Goal: Transaction & Acquisition: Purchase product/service

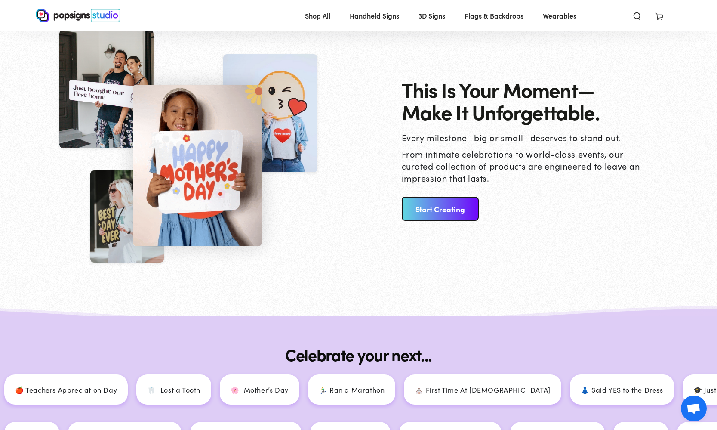
scroll to position [1337, 0]
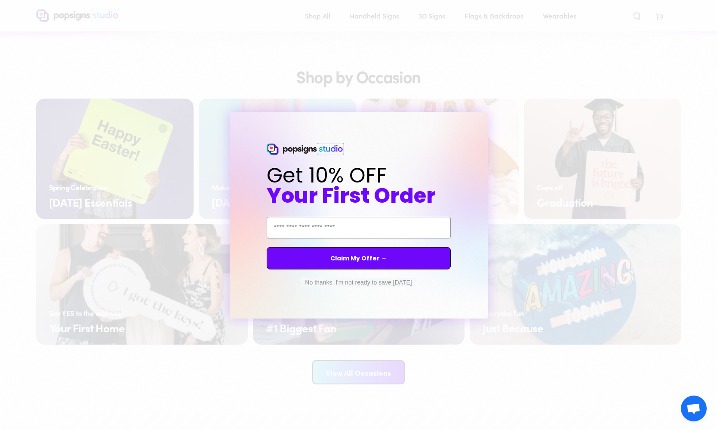
click at [371, 102] on div "Close dialog Get 10% OFF Your First Order Email Address Claim My Offer → No tha…" at bounding box center [358, 215] width 717 height 430
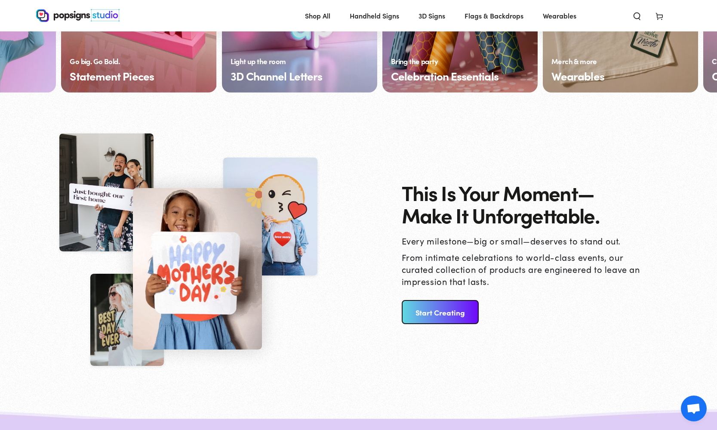
scroll to position [789, 0]
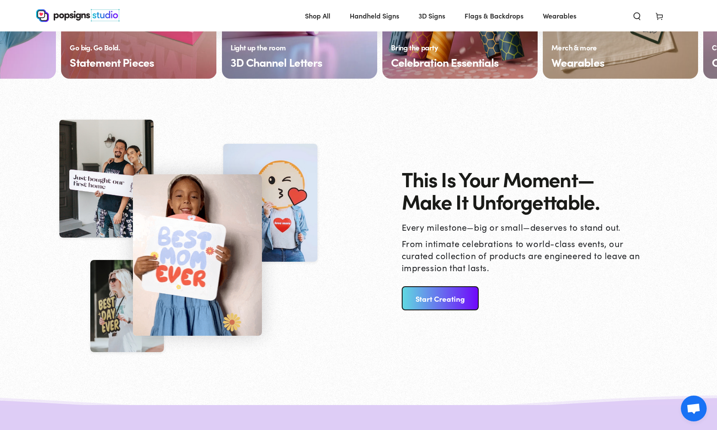
click at [426, 295] on link "Start Creating" at bounding box center [440, 298] width 77 height 24
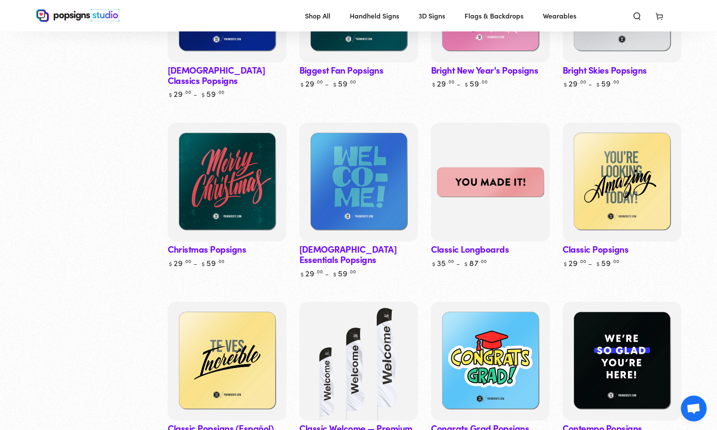
scroll to position [397, 0]
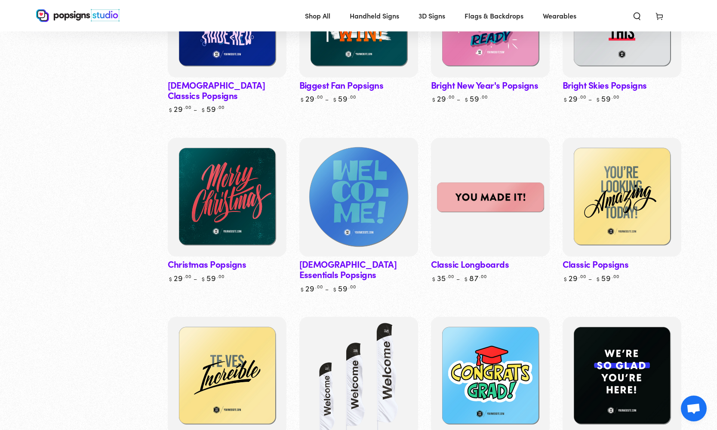
click at [371, 175] on img at bounding box center [358, 197] width 122 height 122
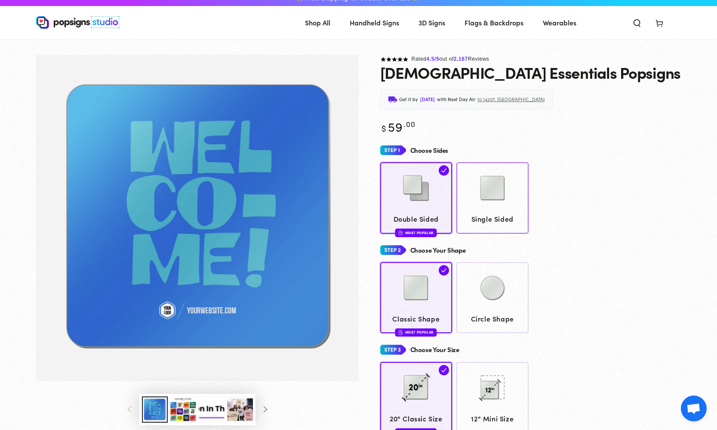
scroll to position [15, 0]
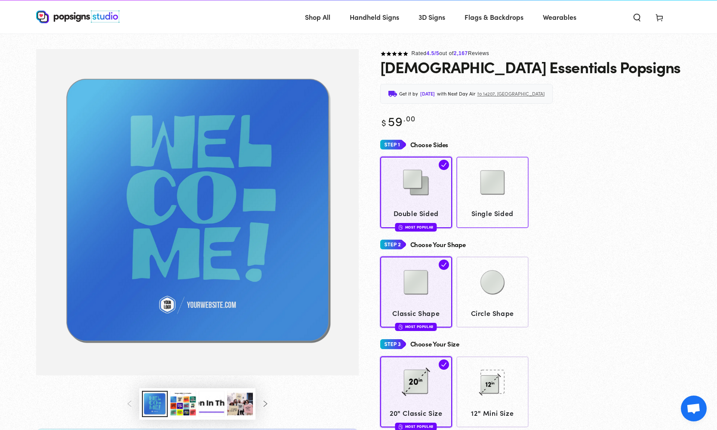
click at [489, 192] on img at bounding box center [492, 182] width 43 height 43
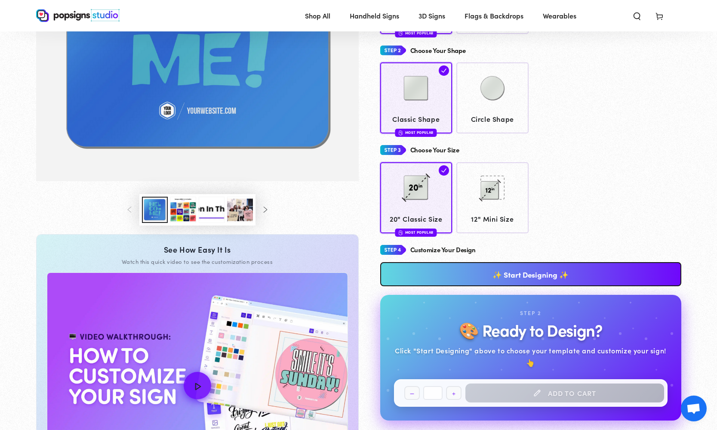
scroll to position [207, 0]
click at [268, 211] on icon "Slide right" at bounding box center [265, 210] width 7 height 6
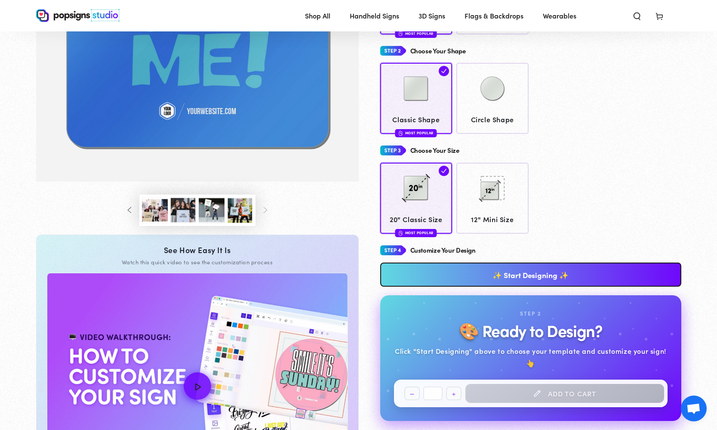
click at [243, 213] on button "Load image 8 in gallery view" at bounding box center [240, 210] width 26 height 26
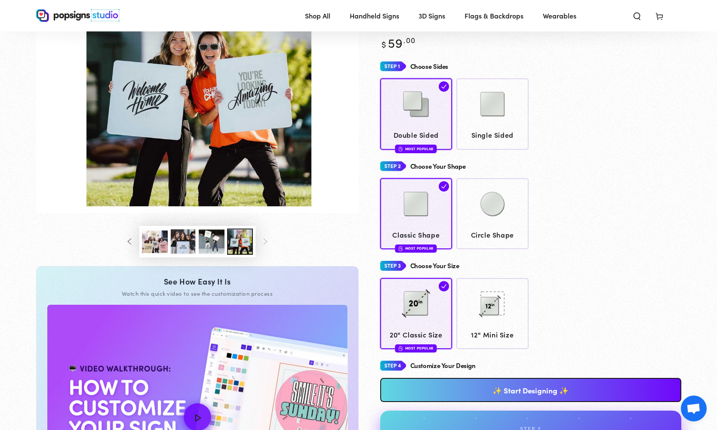
scroll to position [96, 0]
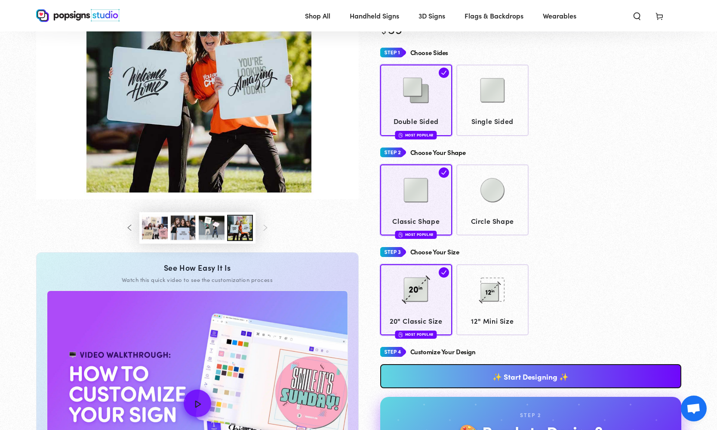
click at [213, 233] on button "Load image 7 in gallery view" at bounding box center [212, 228] width 26 height 26
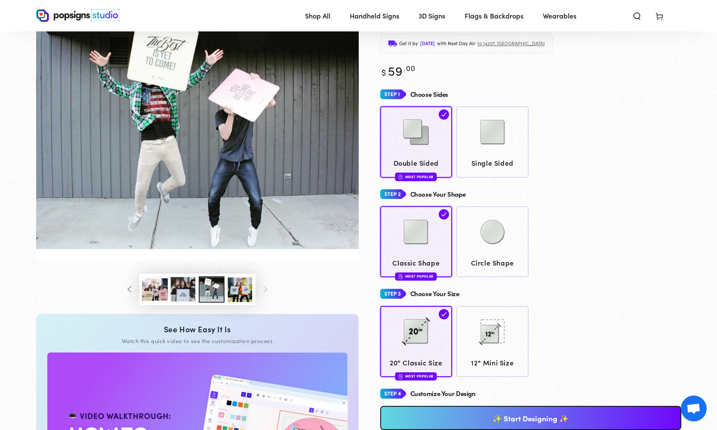
scroll to position [66, 0]
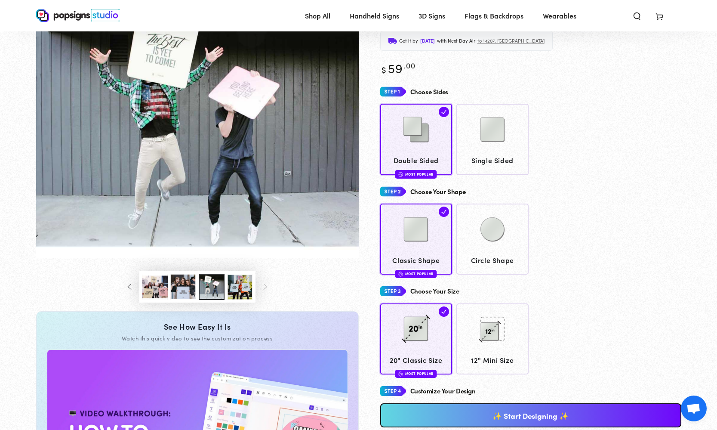
click at [187, 285] on button "Load image 6 in gallery view" at bounding box center [183, 287] width 26 height 26
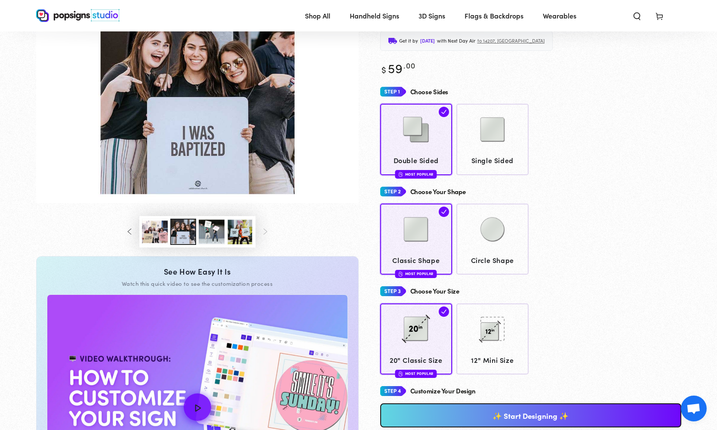
click at [156, 231] on button "Load image 5 in gallery view" at bounding box center [155, 232] width 26 height 26
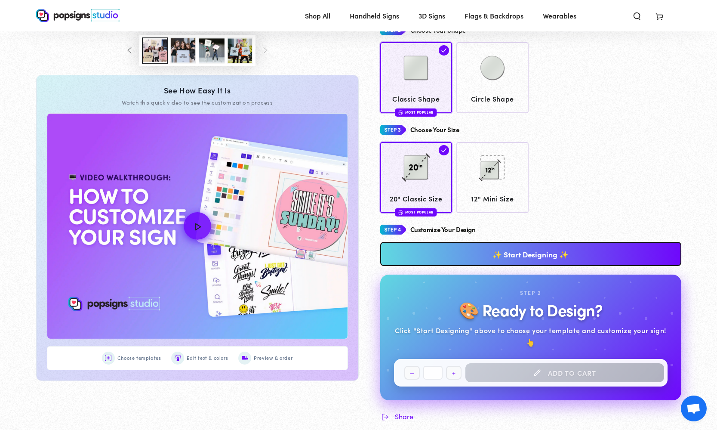
scroll to position [247, 0]
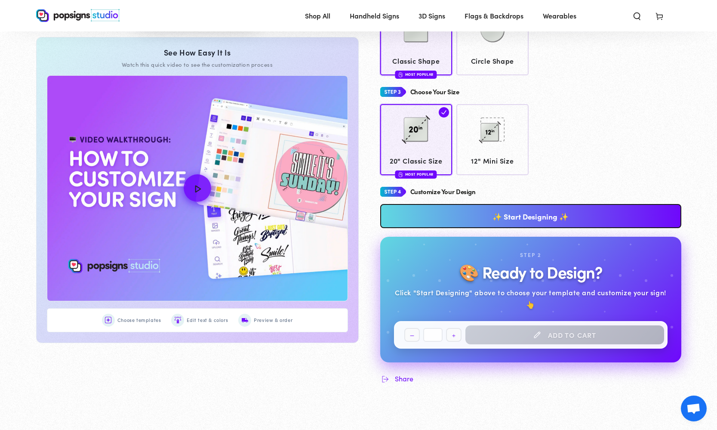
click at [544, 206] on link "✨ Start Designing ✨" at bounding box center [530, 216] width 301 height 24
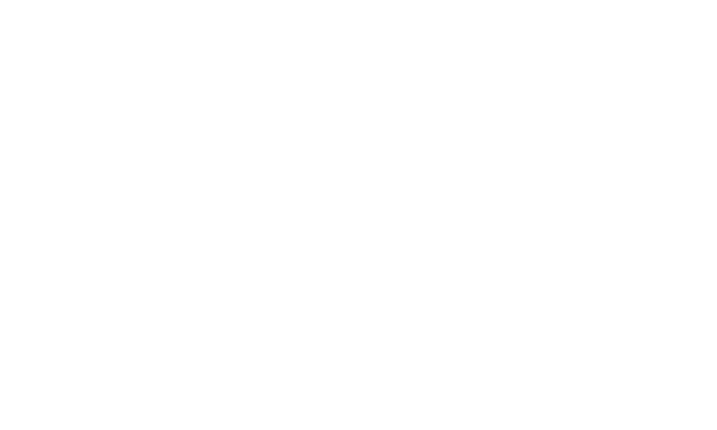
scroll to position [0, 0]
type textarea "An ancient tree with a door leading to a magical world"
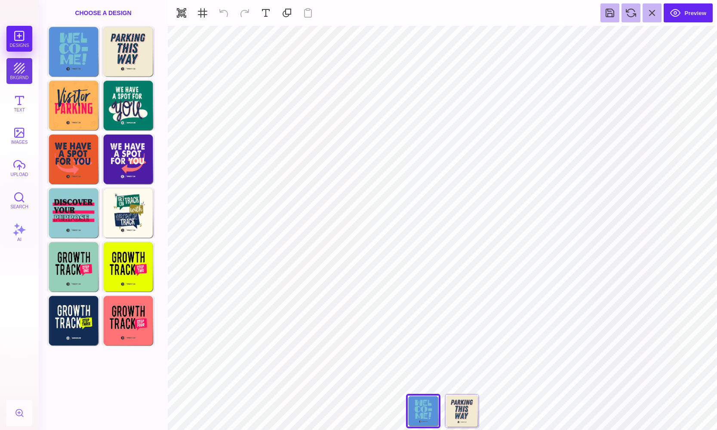
click at [16, 71] on button "bkgrnd" at bounding box center [19, 71] width 26 height 26
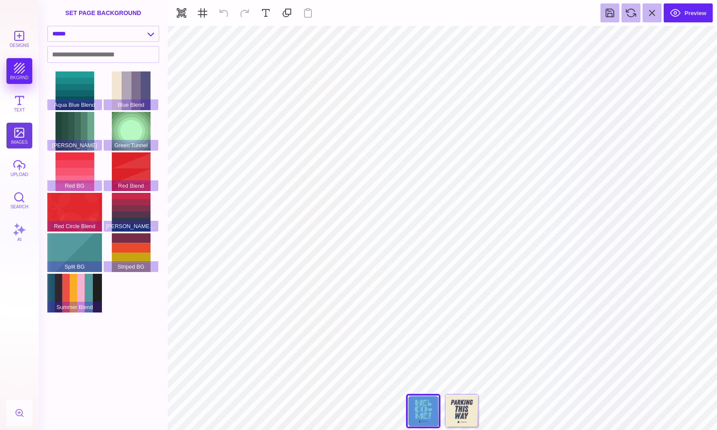
click at [18, 135] on button "images" at bounding box center [19, 136] width 26 height 26
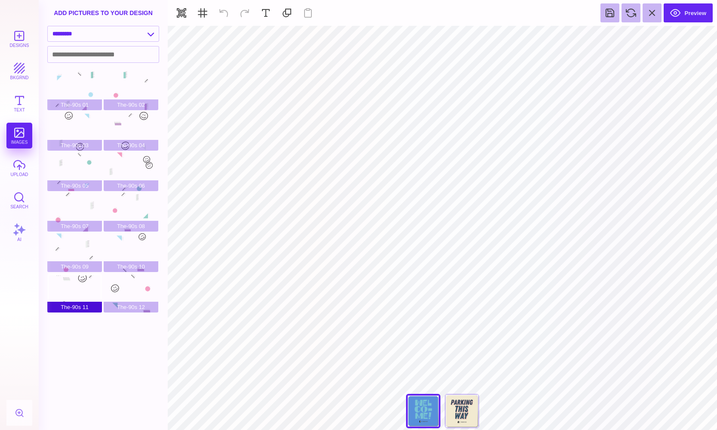
click at [84, 291] on div "The-90s 11" at bounding box center [74, 293] width 55 height 39
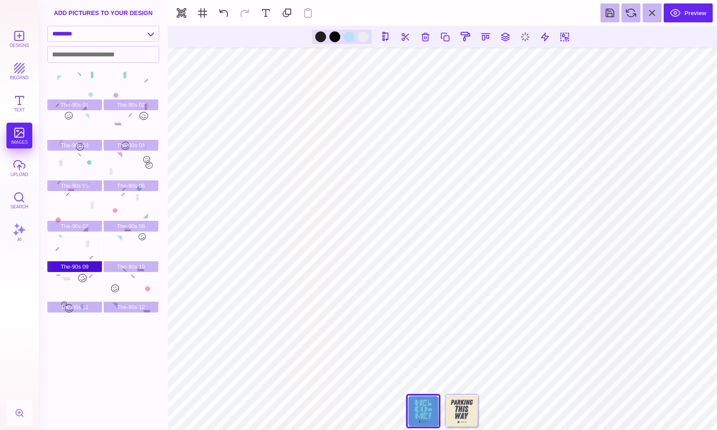
click at [83, 248] on div "The-90s 09" at bounding box center [74, 252] width 55 height 39
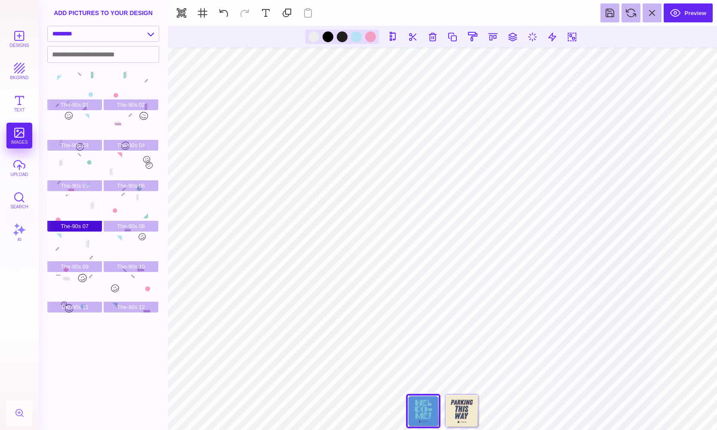
click at [85, 205] on div "The-90s 07" at bounding box center [74, 212] width 55 height 39
click at [80, 160] on div "The-90s 05" at bounding box center [74, 171] width 55 height 39
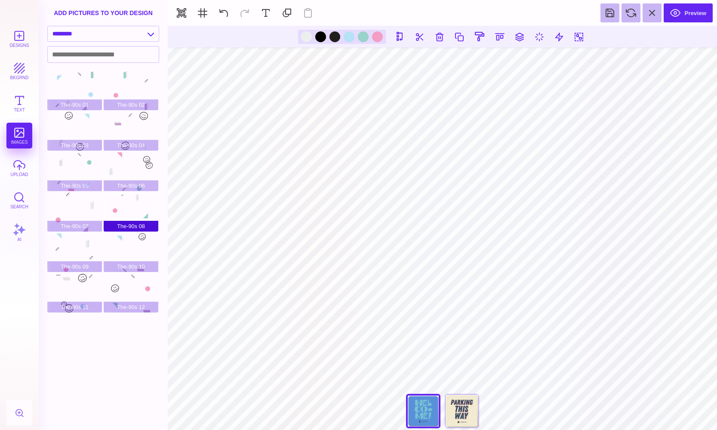
click at [132, 201] on div "The-90s 08" at bounding box center [131, 212] width 55 height 39
click at [133, 179] on div "The-90s 06" at bounding box center [131, 171] width 55 height 39
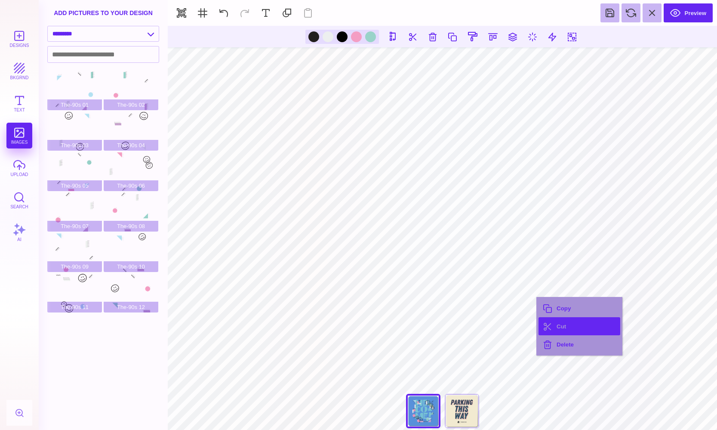
click at [555, 327] on button "Cut" at bounding box center [580, 326] width 82 height 18
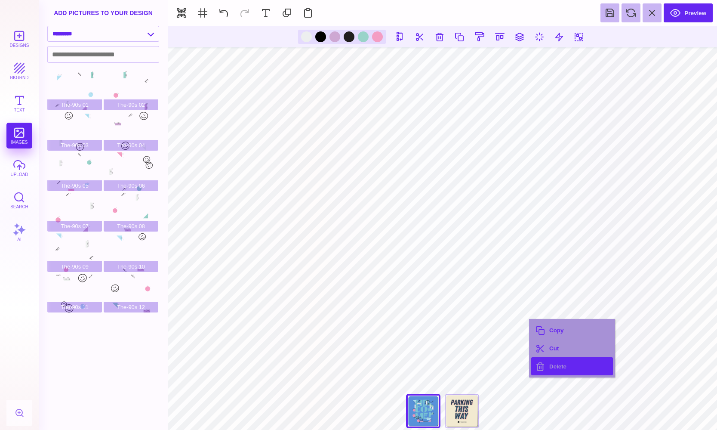
click at [545, 362] on button "Delete" at bounding box center [573, 366] width 82 height 18
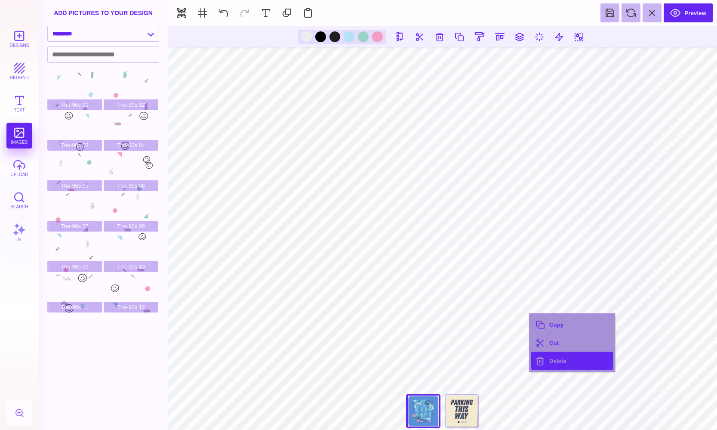
click at [546, 357] on button "Delete" at bounding box center [573, 361] width 82 height 18
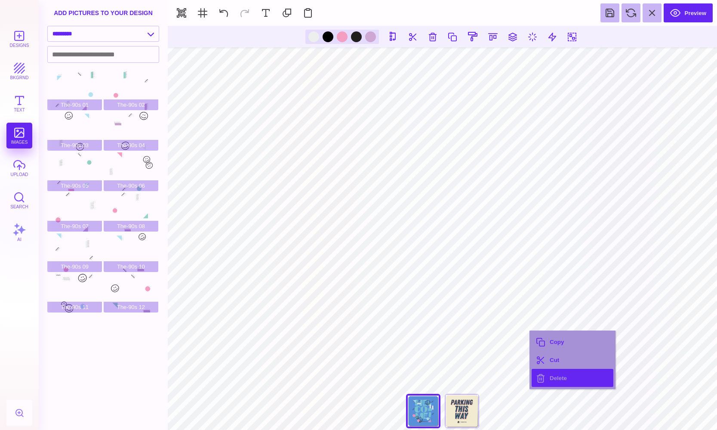
click at [543, 377] on button "Delete" at bounding box center [573, 378] width 82 height 18
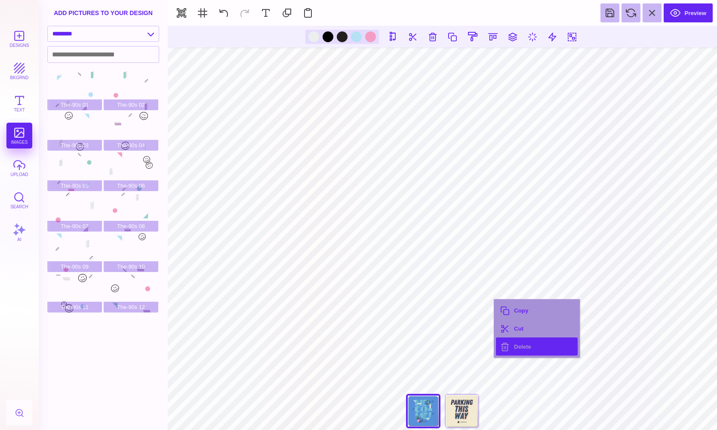
click at [521, 346] on button "Delete" at bounding box center [537, 346] width 82 height 18
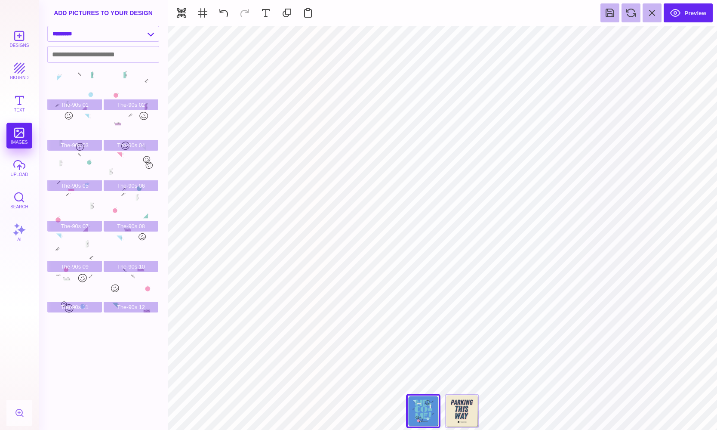
type input "#000000"
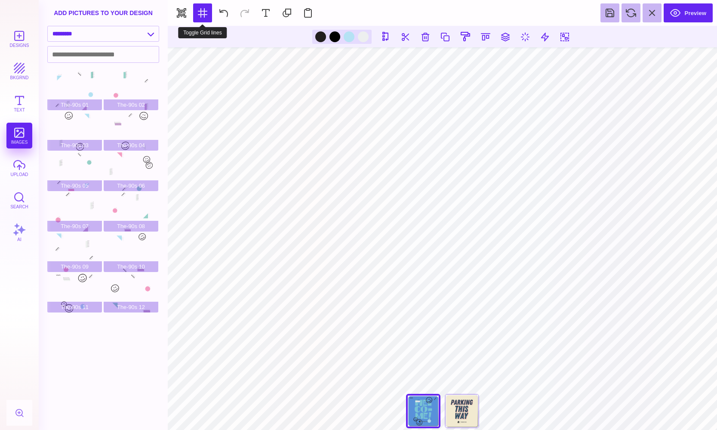
click at [212, 18] on section "Designs bkgrnd Text images upload Search AI set page background" at bounding box center [358, 215] width 717 height 430
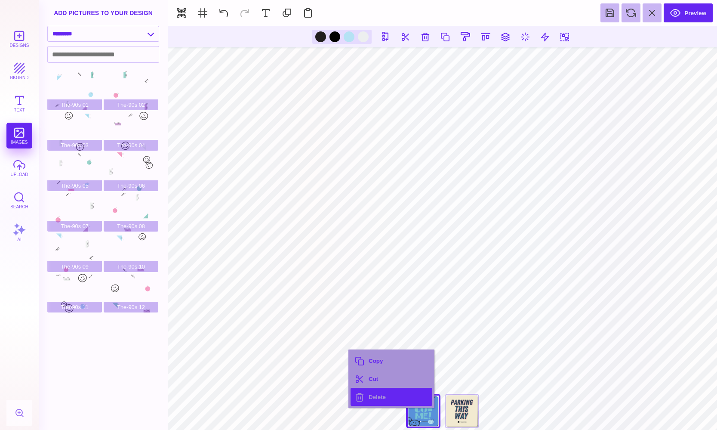
click at [378, 399] on button "Delete" at bounding box center [392, 397] width 82 height 18
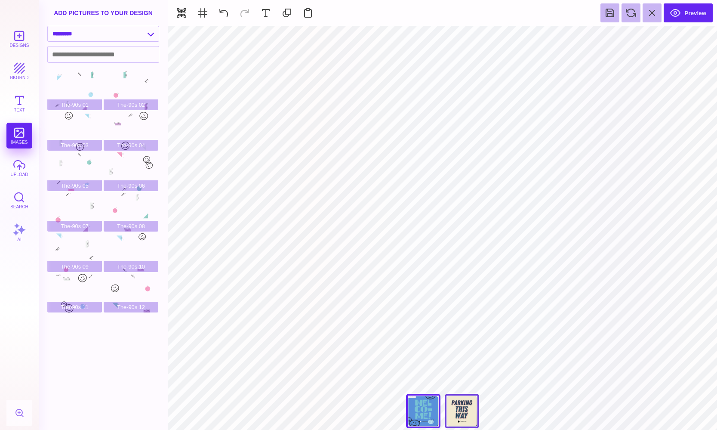
click at [457, 414] on div "Back" at bounding box center [462, 411] width 34 height 34
click at [427, 415] on div "Front" at bounding box center [423, 411] width 34 height 34
type input "****"
click at [17, 40] on button "Designs" at bounding box center [19, 39] width 26 height 26
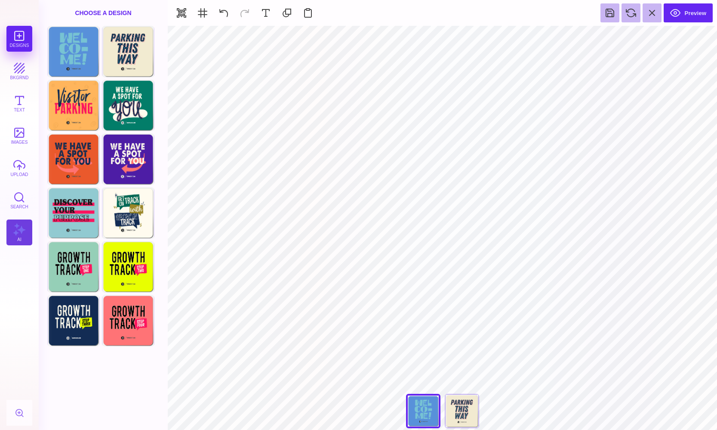
click at [20, 232] on button "AI" at bounding box center [19, 233] width 26 height 26
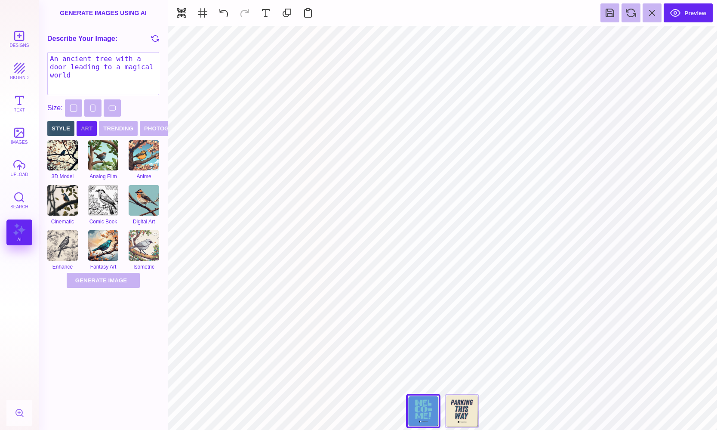
click at [85, 129] on button "Art" at bounding box center [87, 128] width 20 height 15
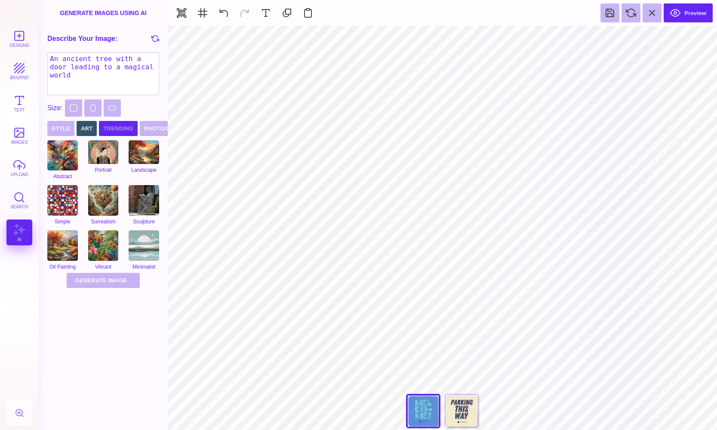
click at [99, 127] on button "Trending" at bounding box center [118, 128] width 39 height 15
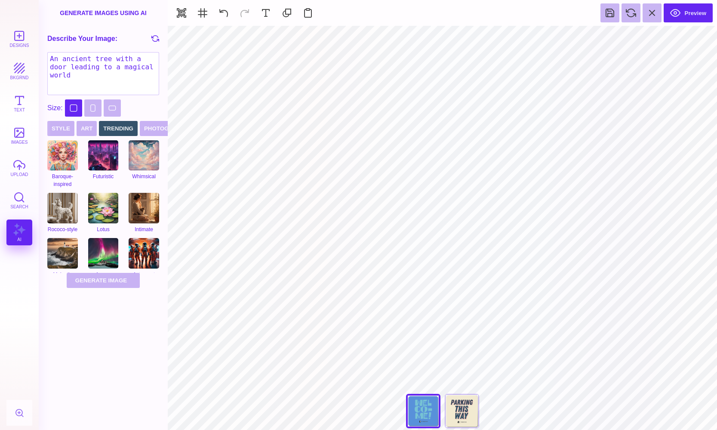
click at [70, 108] on button "Square" at bounding box center [73, 107] width 17 height 17
drag, startPoint x: 130, startPoint y: 76, endPoint x: 31, endPoint y: 49, distance: 101.7
click at [31, 49] on section "Designs bkgrnd Text images upload Search AI set page background" at bounding box center [358, 215] width 717 height 430
click at [96, 59] on textarea "Welcome to oVerflow" at bounding box center [103, 73] width 112 height 43
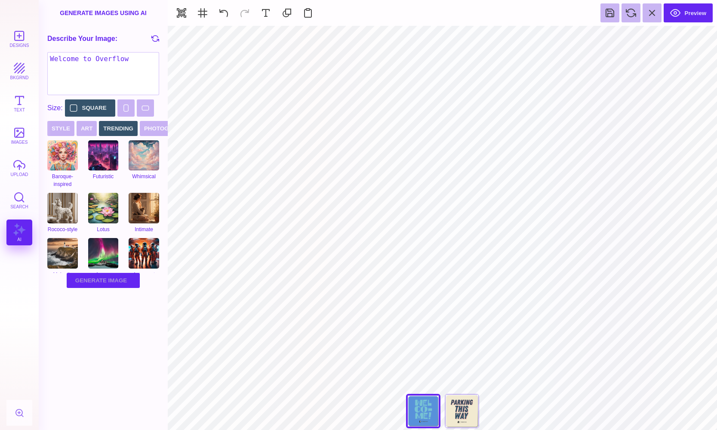
type textarea "Welcome to Overflow"
click at [114, 282] on button "Generate Image Generating Image" at bounding box center [103, 280] width 73 height 15
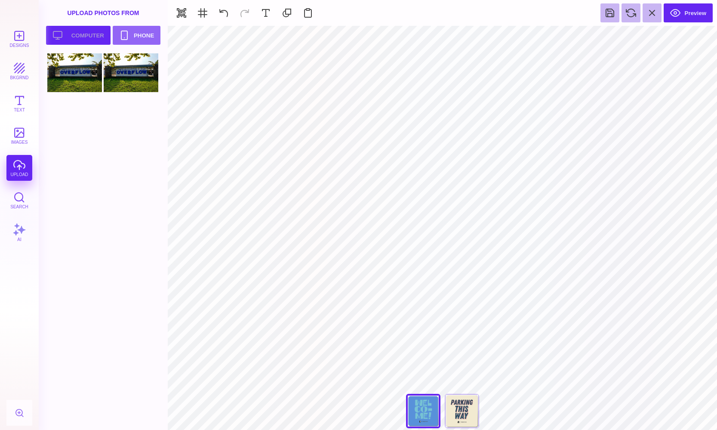
click at [74, 34] on button "Upload your artwork Computer" at bounding box center [78, 35] width 65 height 19
click at [20, 71] on button "bkgrnd" at bounding box center [19, 71] width 26 height 26
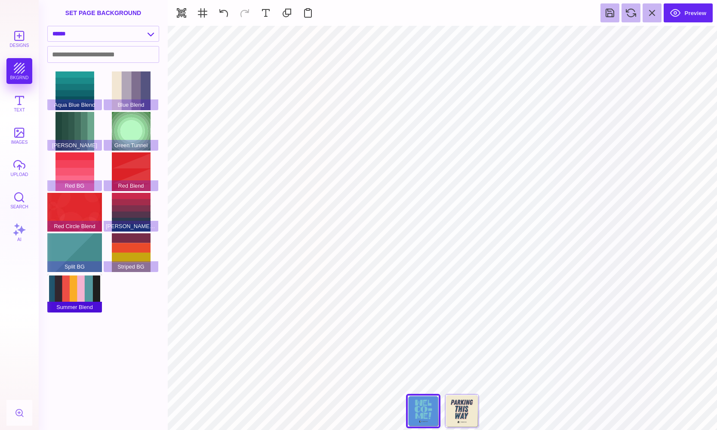
click at [81, 291] on div "Summer Blend" at bounding box center [74, 293] width 55 height 39
type input "#FFFFFF"
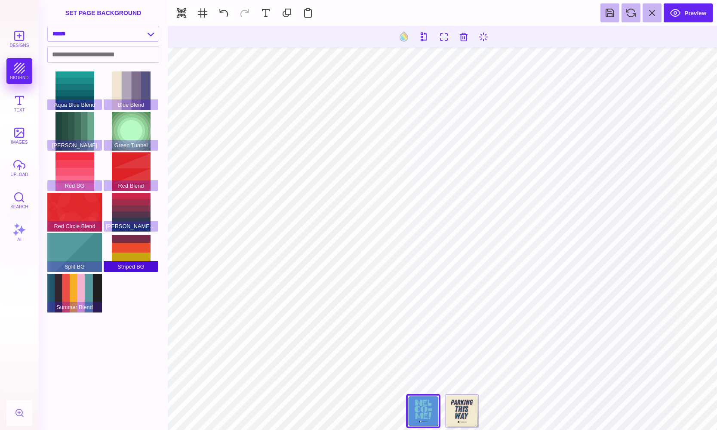
click at [115, 241] on div "Striped BG" at bounding box center [131, 252] width 55 height 39
click at [139, 89] on div "Blue Blend" at bounding box center [131, 90] width 55 height 39
click at [133, 128] on div "Green Tunnel" at bounding box center [131, 131] width 55 height 39
click at [134, 182] on span "Red Blend" at bounding box center [131, 185] width 55 height 11
click at [134, 173] on div "Red Blend" at bounding box center [131, 171] width 55 height 39
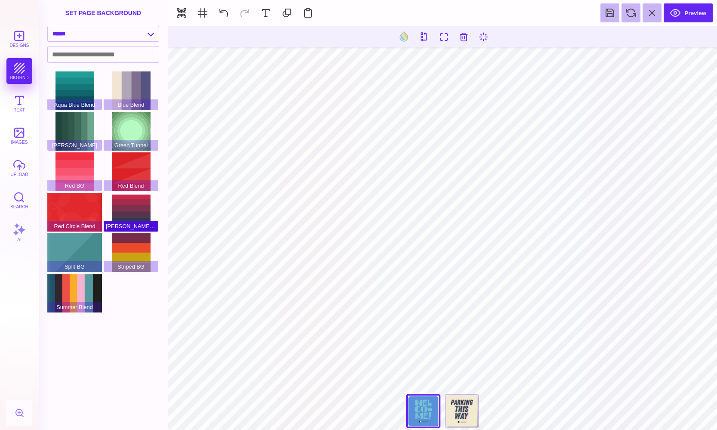
click at [131, 208] on div "Red Green Blend" at bounding box center [131, 212] width 55 height 39
click at [125, 253] on div "Striped BG" at bounding box center [131, 252] width 55 height 39
click at [133, 210] on div "Red Green Blend" at bounding box center [131, 212] width 55 height 39
click at [76, 212] on div "Red Circle Blend" at bounding box center [74, 212] width 55 height 39
click at [21, 90] on div "Designs bkgrnd Text images upload Search AI" at bounding box center [19, 228] width 39 height 404
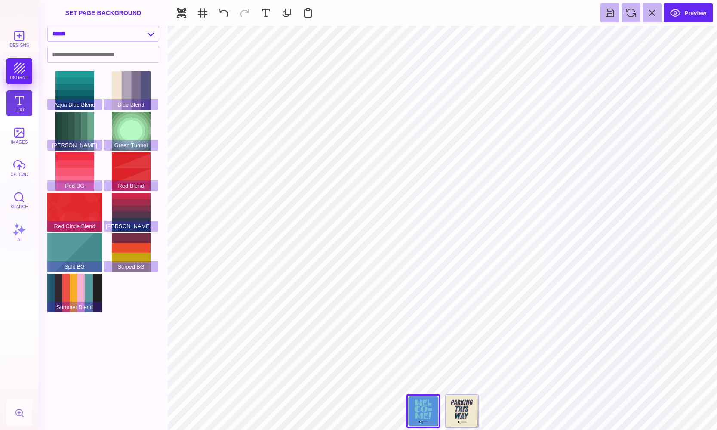
click at [20, 103] on button "Text" at bounding box center [19, 103] width 26 height 26
